Goal: Task Accomplishment & Management: Manage account settings

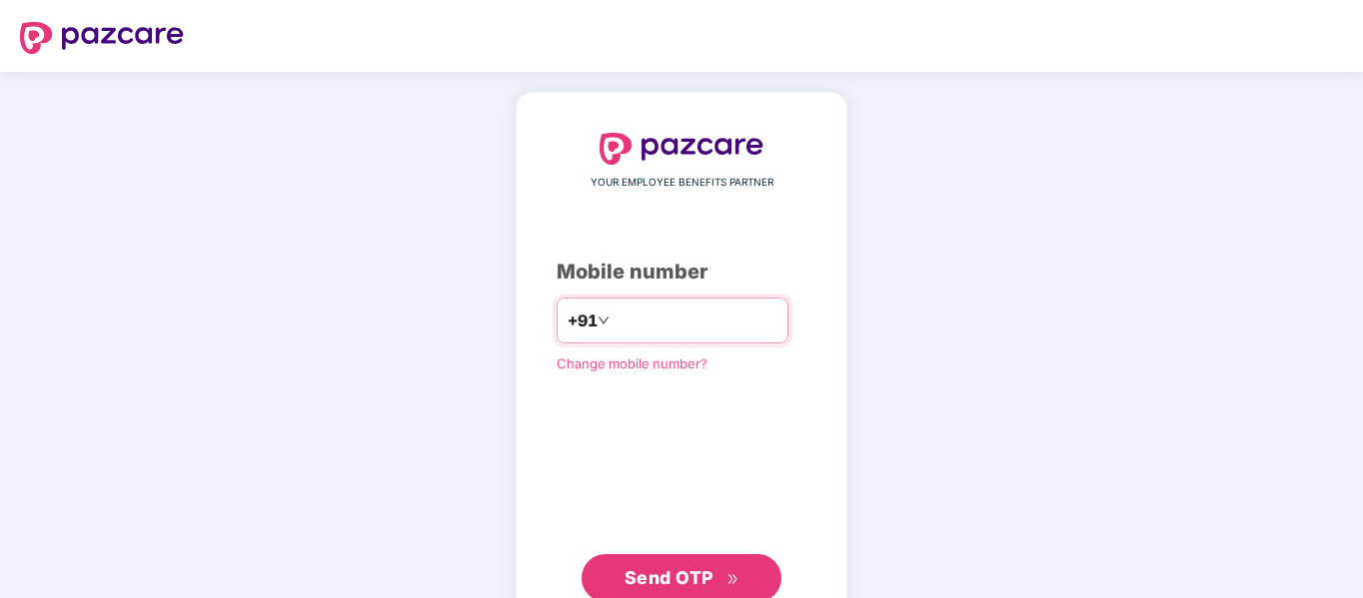
click at [684, 314] on input "number" at bounding box center [695, 321] width 164 height 32
type input "**********"
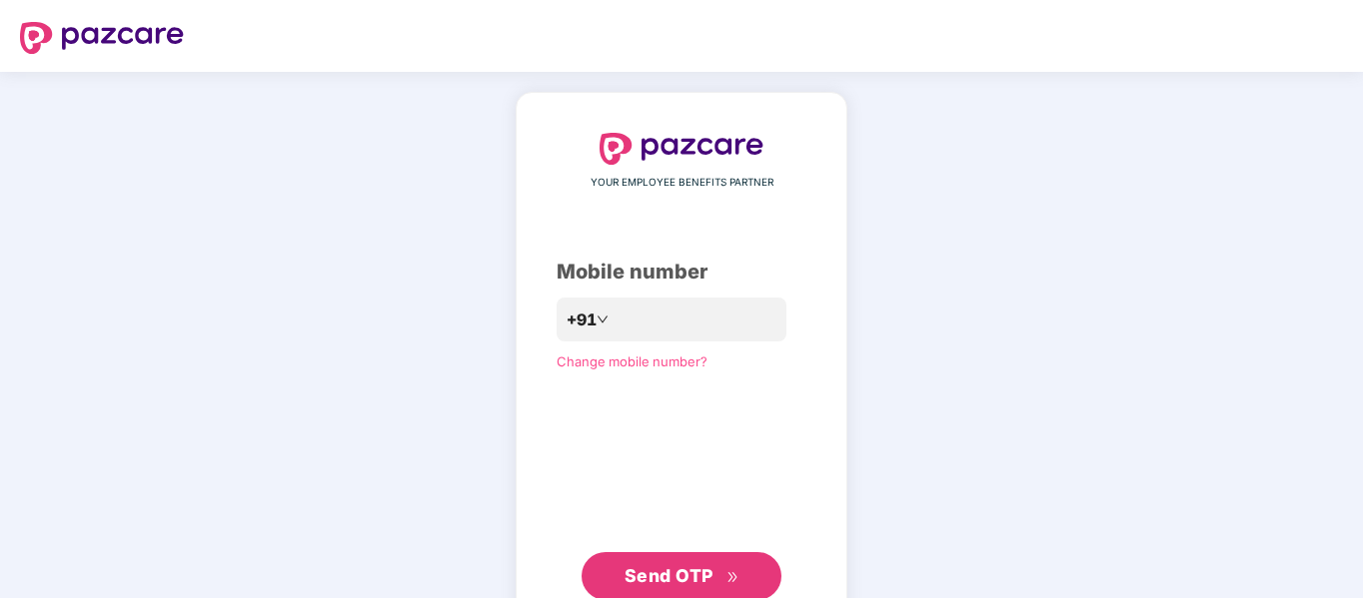
click at [691, 589] on span "Send OTP" at bounding box center [681, 576] width 115 height 28
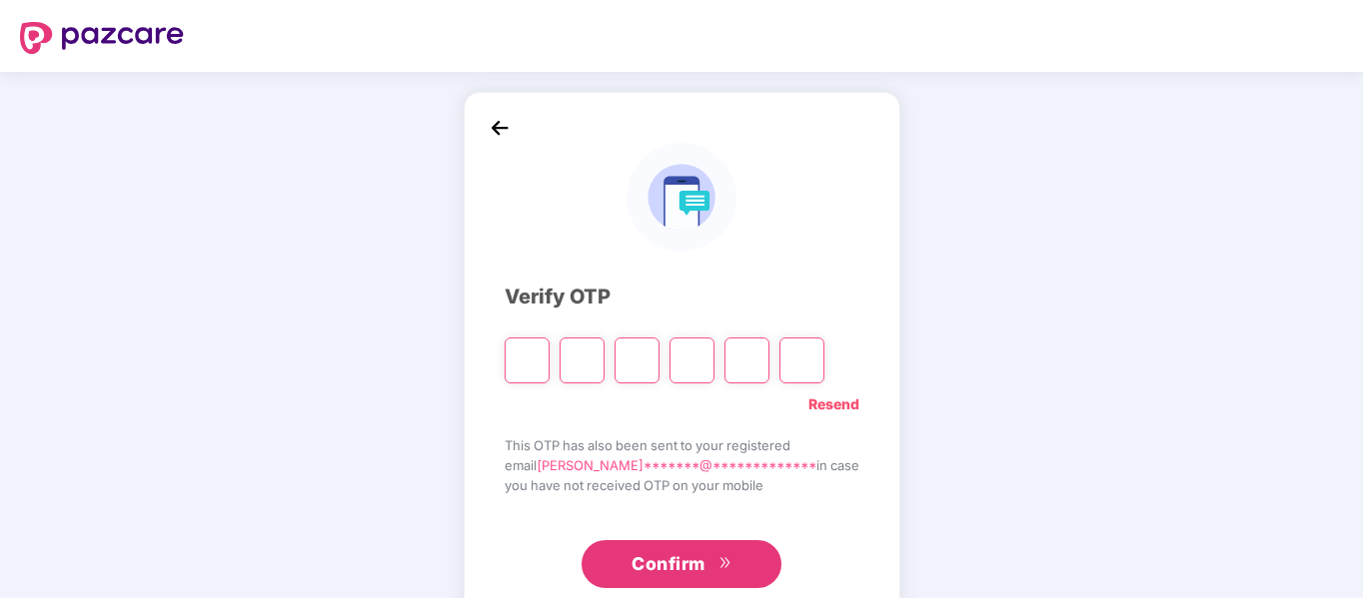
paste input "*"
type input "*"
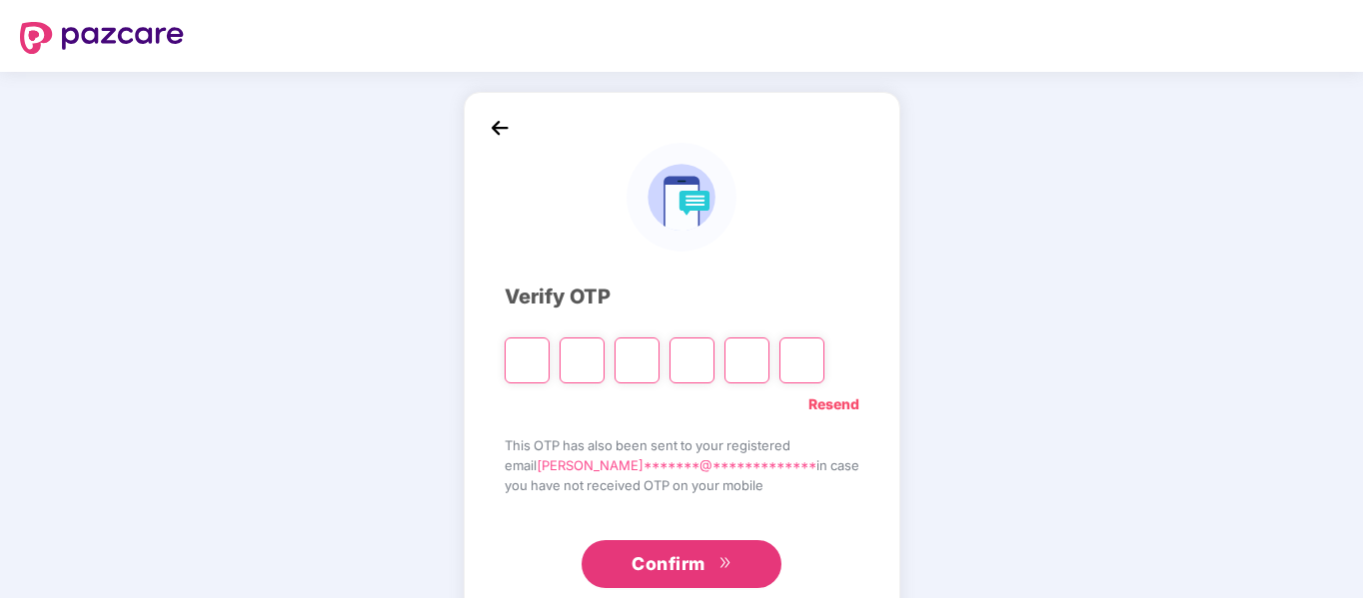
type input "*"
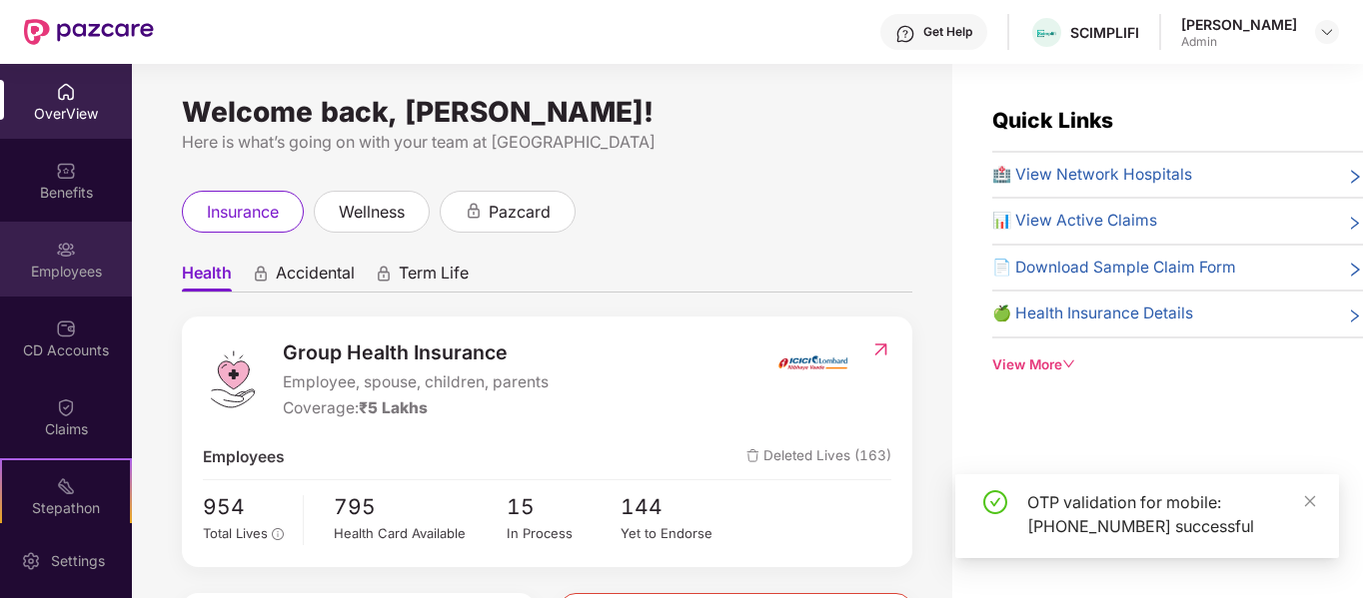
click at [68, 275] on div "Employees" at bounding box center [66, 272] width 132 height 20
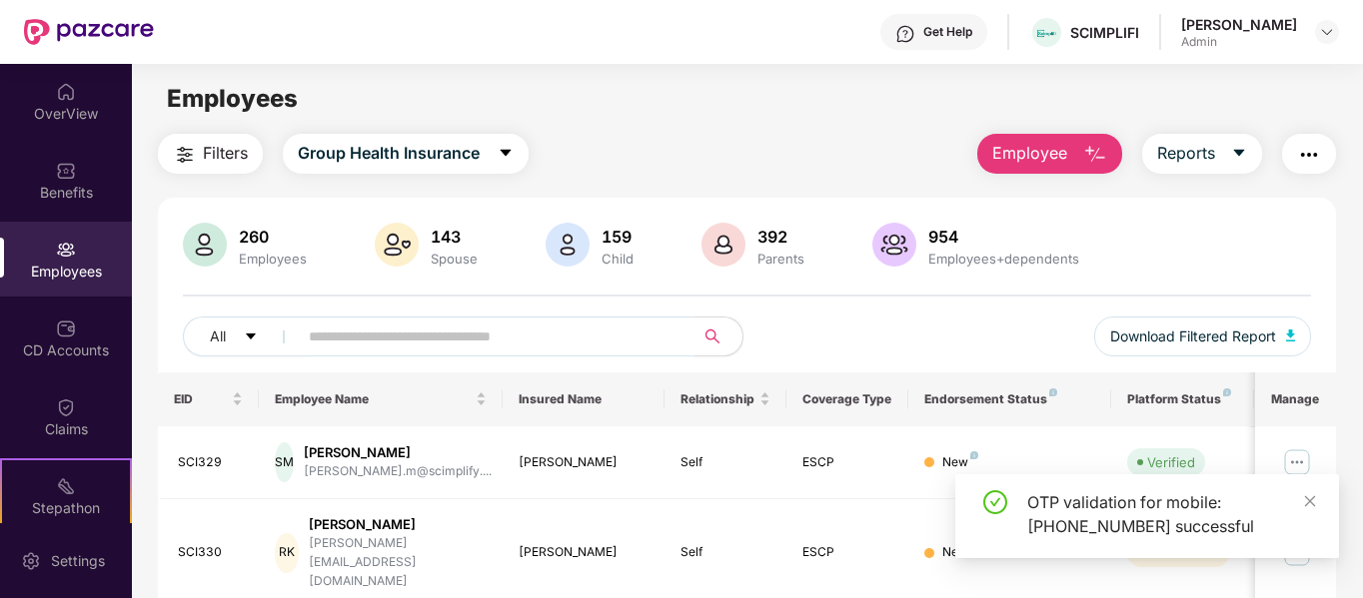
click at [531, 332] on input "text" at bounding box center [488, 337] width 359 height 30
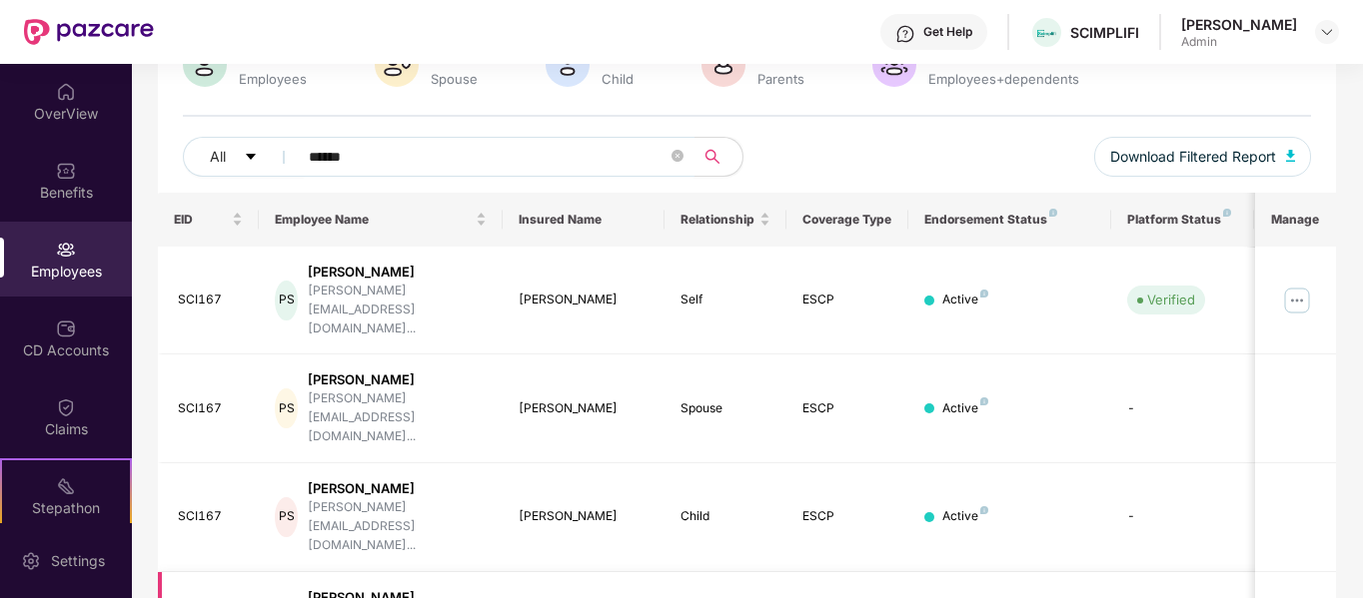
scroll to position [192, 0]
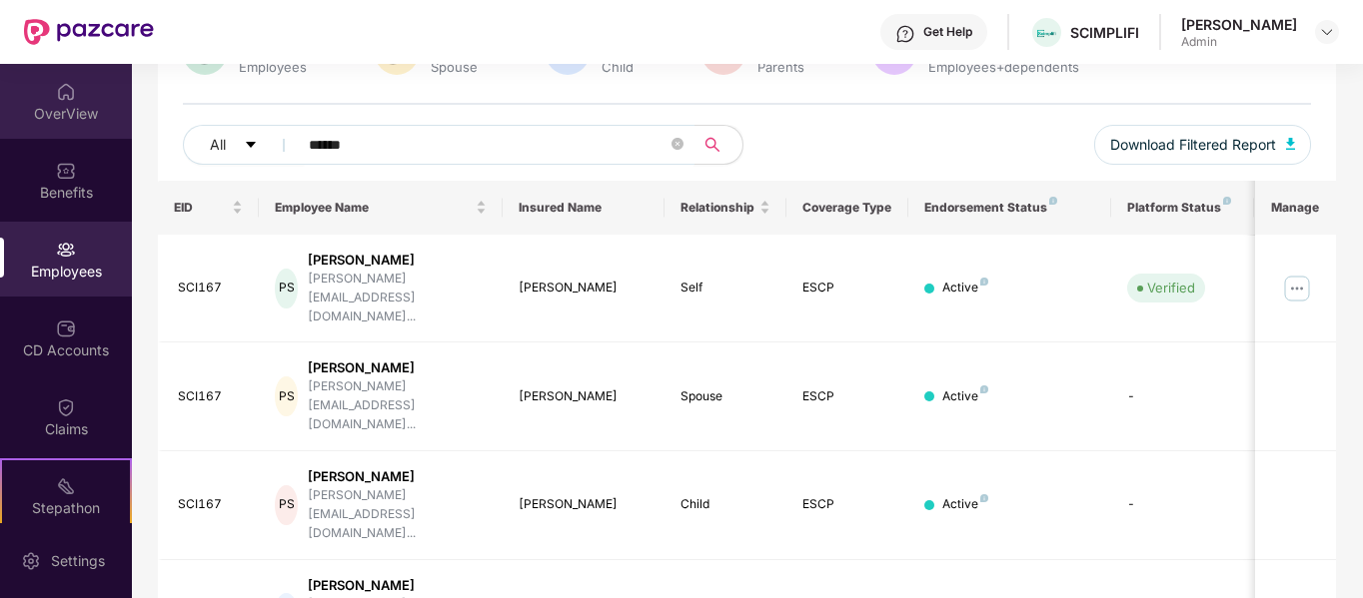
type input "******"
click at [85, 95] on div "OverView" at bounding box center [66, 101] width 132 height 75
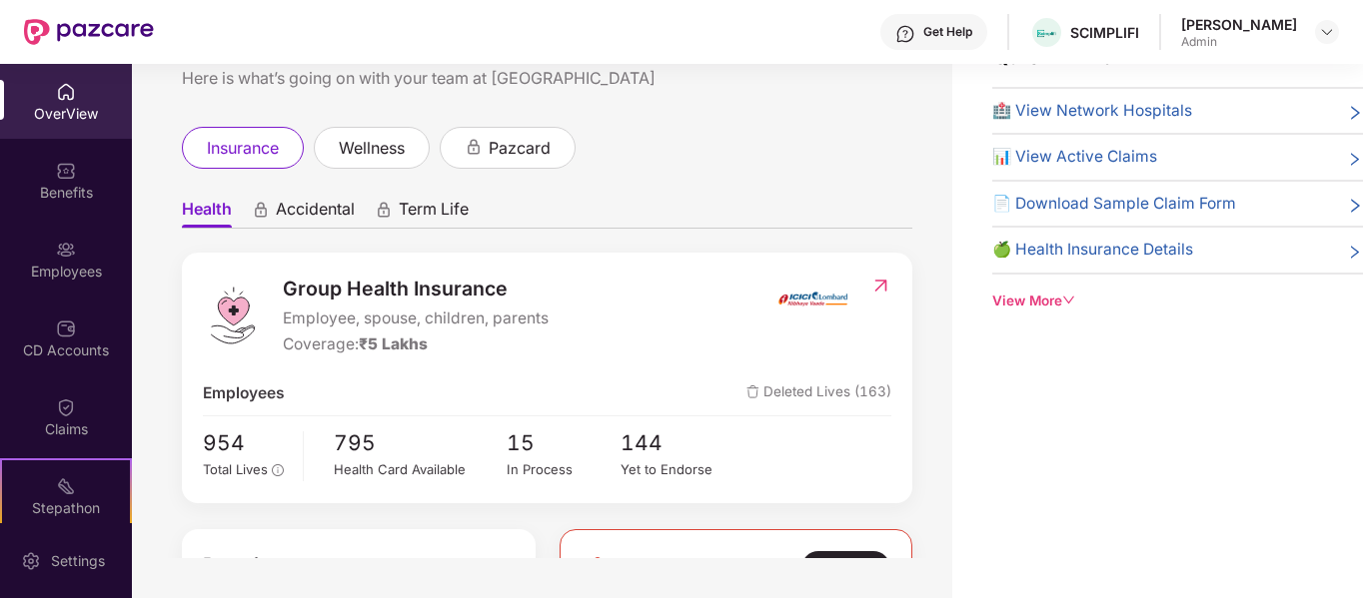
scroll to position [0, 0]
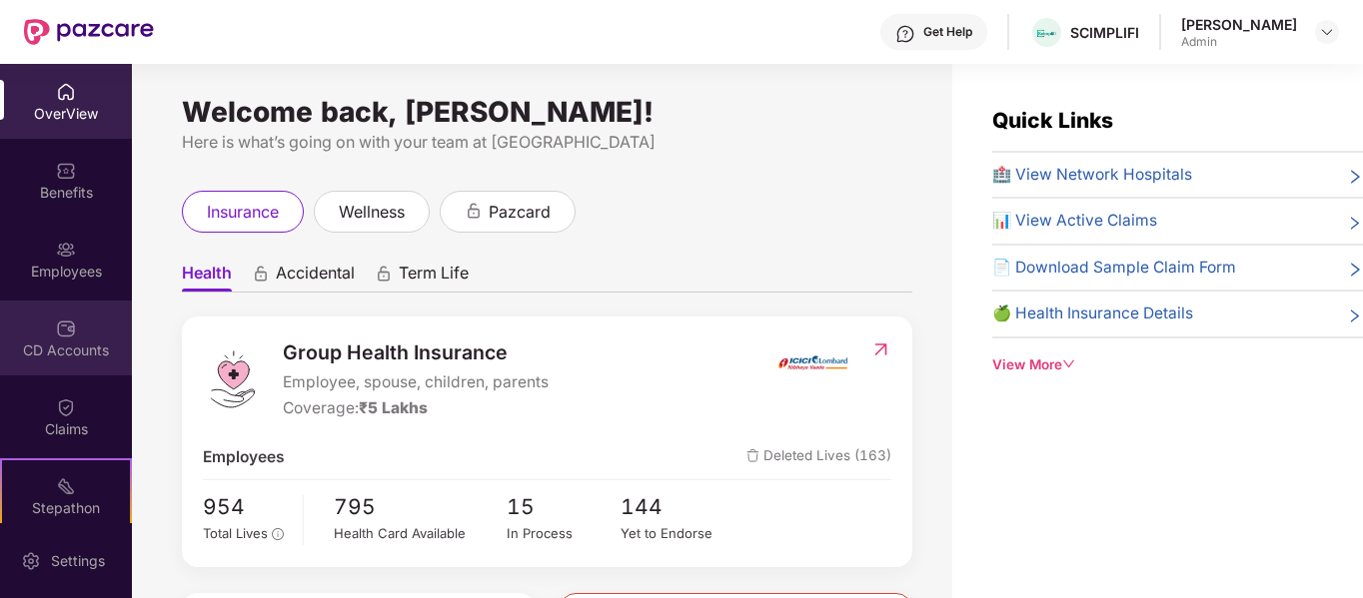
click at [53, 349] on div "CD Accounts" at bounding box center [66, 351] width 132 height 20
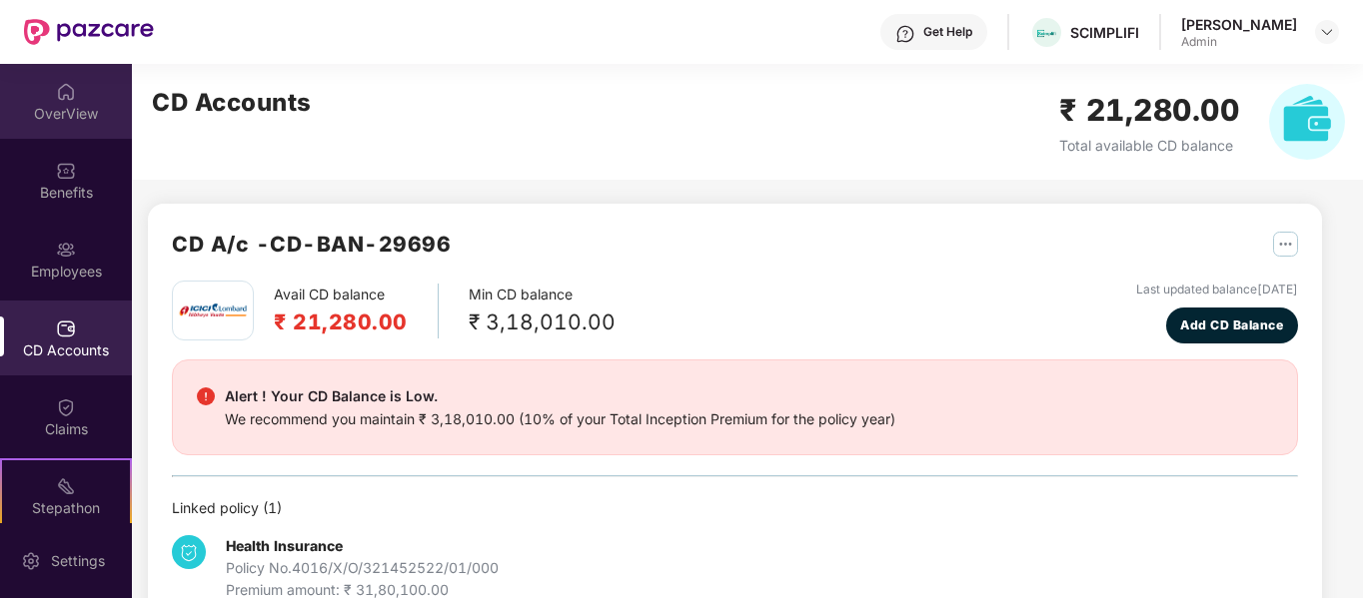
click at [90, 106] on div "OverView" at bounding box center [66, 114] width 132 height 20
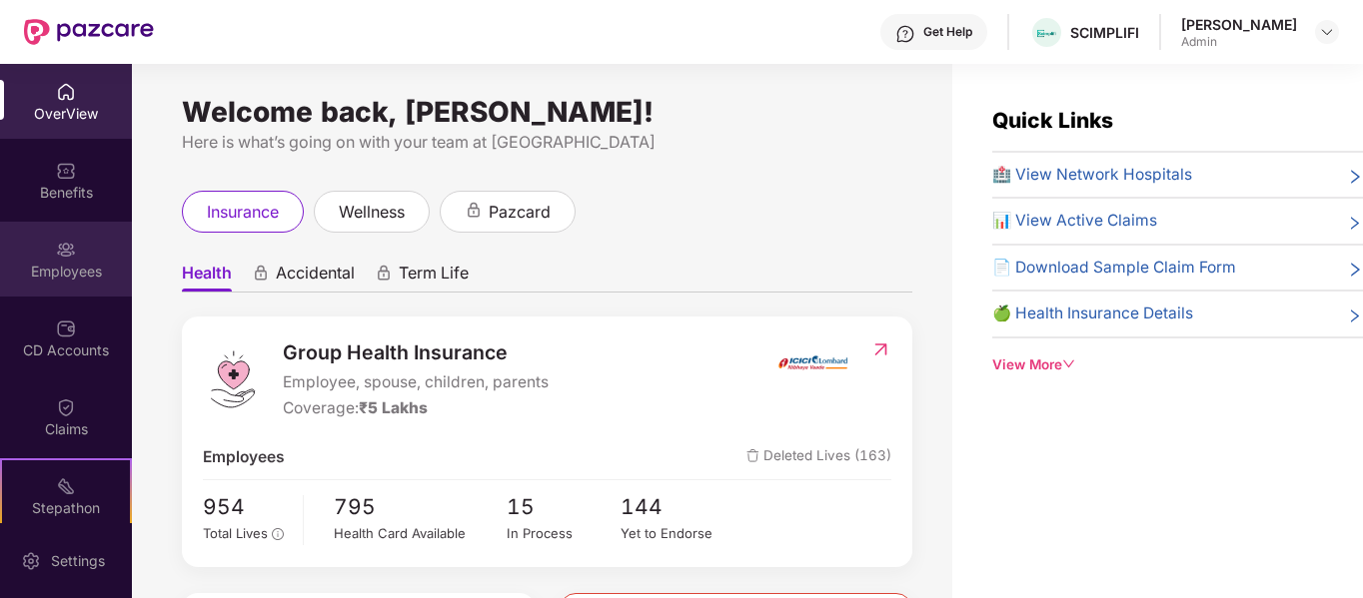
click at [77, 269] on div "Employees" at bounding box center [66, 272] width 132 height 20
